Goal: Transaction & Acquisition: Purchase product/service

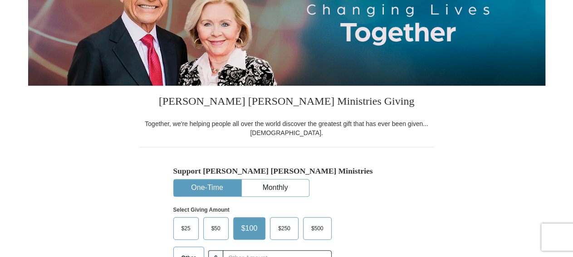
scroll to position [189, 0]
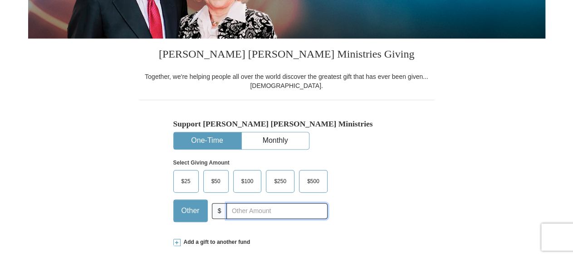
click at [298, 210] on input "text" at bounding box center [277, 211] width 101 height 16
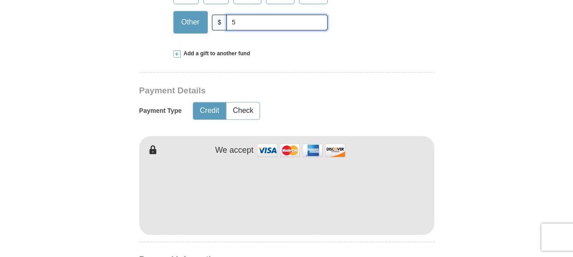
scroll to position [425, 0]
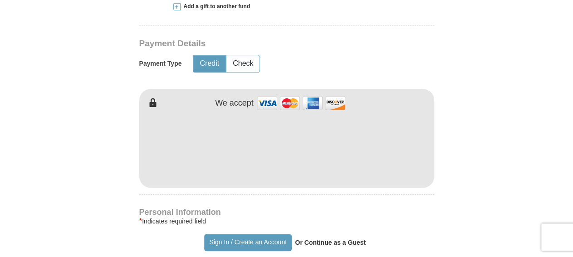
type input "5"
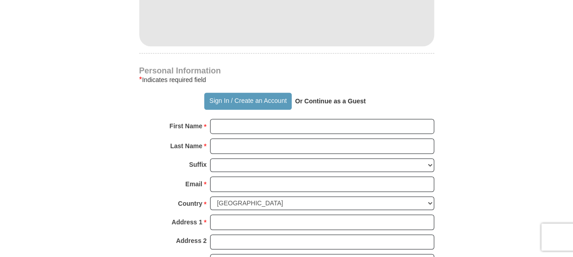
scroll to position [614, 0]
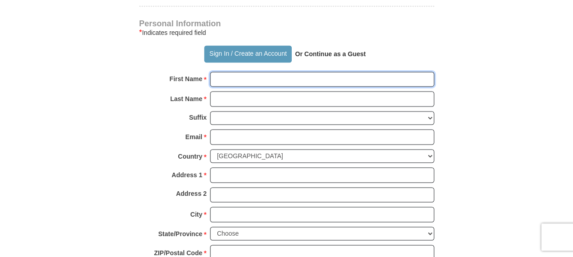
click at [256, 79] on input "First Name *" at bounding box center [322, 79] width 224 height 15
type input "LaDonald"
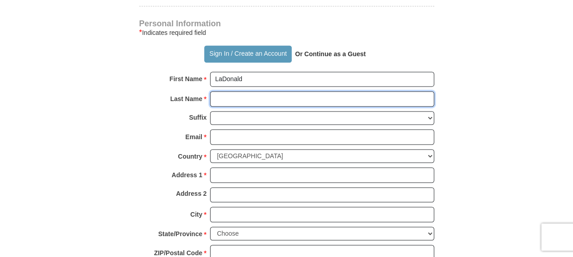
type input "[PERSON_NAME]"
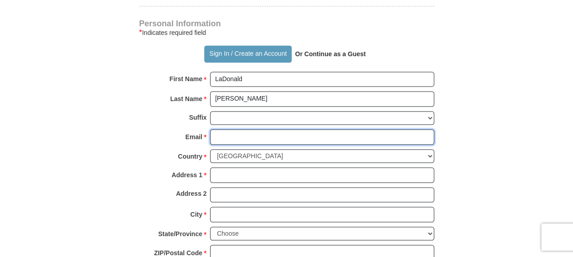
type input "[EMAIL_ADDRESS][DOMAIN_NAME]"
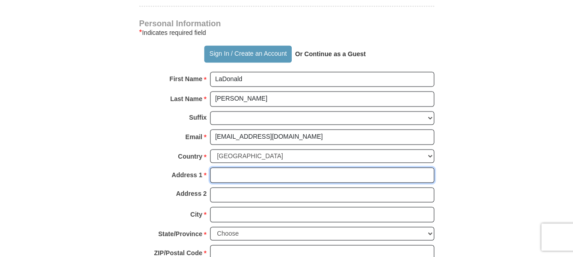
type input "[STREET_ADDRESS]"
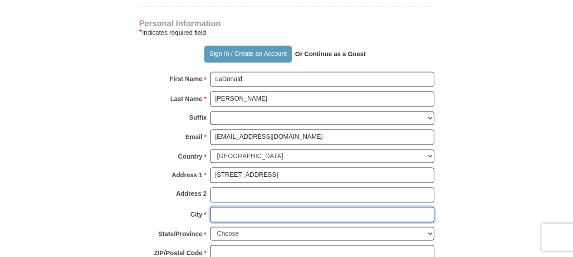
type input "Monroe"
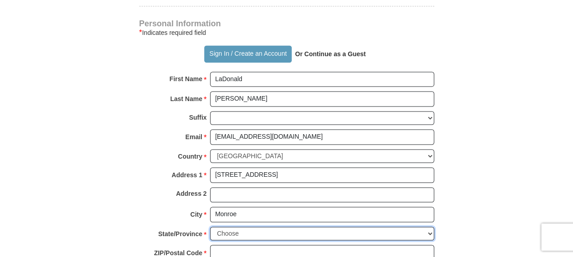
select select "LA"
type input "71203"
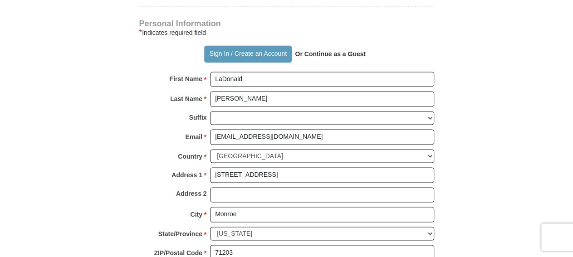
type input "3186143092"
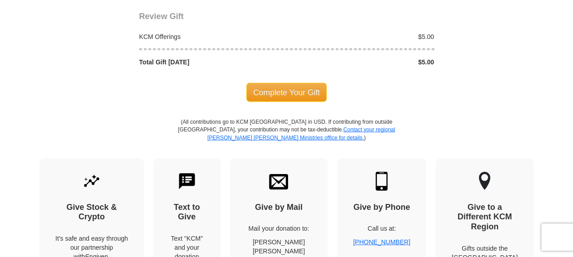
scroll to position [944, 0]
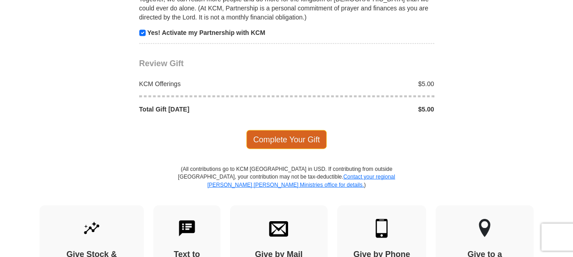
click at [287, 130] on span "Complete Your Gift" at bounding box center [286, 139] width 80 height 19
